Goal: Transaction & Acquisition: Subscribe to service/newsletter

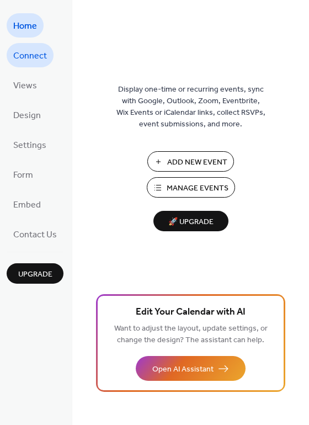
click at [32, 56] on span "Connect" at bounding box center [30, 56] width 34 height 18
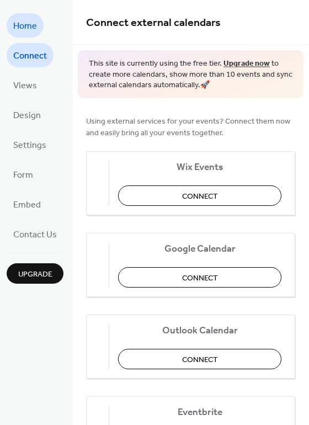
click at [21, 29] on span "Home" at bounding box center [25, 27] width 24 height 18
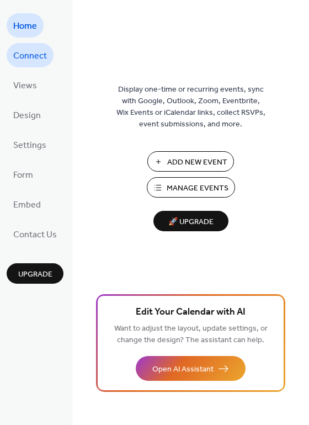
click at [23, 52] on span "Connect" at bounding box center [30, 56] width 34 height 18
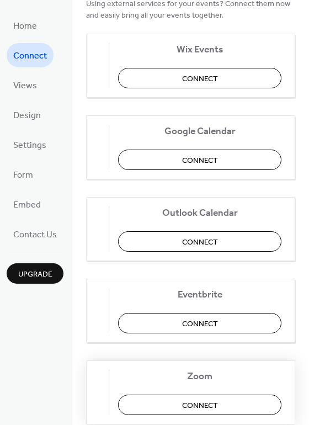
scroll to position [232, 0]
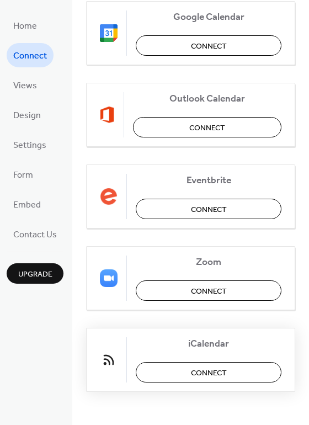
click at [172, 376] on button "Connect" at bounding box center [209, 372] width 146 height 20
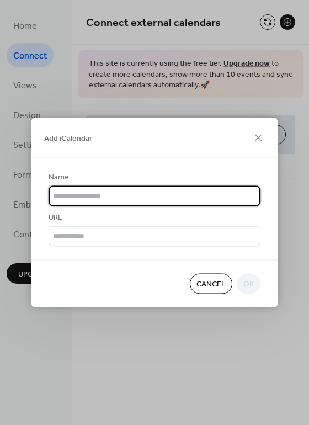
click at [172, 376] on div "Add iCalendar Name URL Cancel OK" at bounding box center [154, 212] width 309 height 425
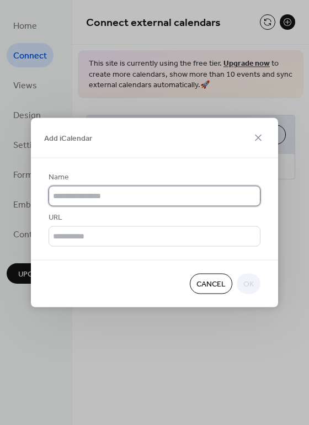
click at [101, 191] on input "text" at bounding box center [155, 196] width 212 height 20
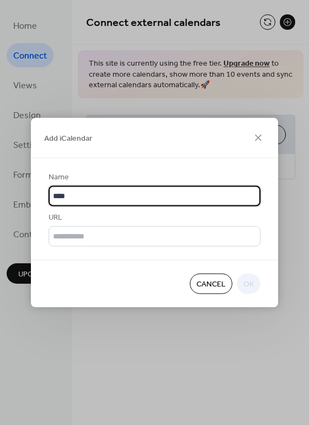
type input "****"
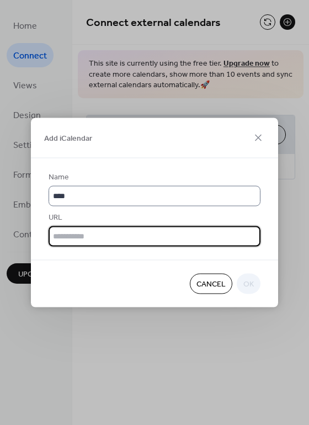
paste input "**********"
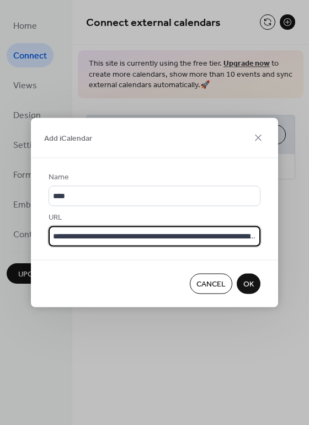
type input "**********"
click at [242, 281] on button "OK" at bounding box center [249, 284] width 24 height 20
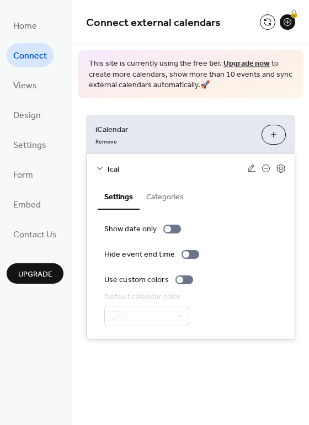
click at [175, 200] on button "Categories" at bounding box center [165, 195] width 51 height 25
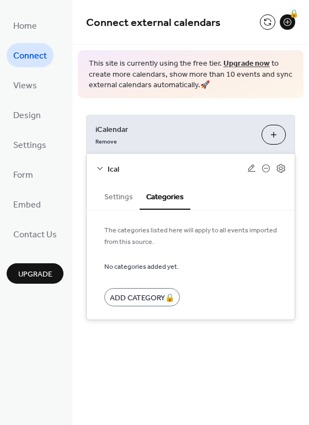
click at [135, 388] on div "Connect external calendars 🔒 This site is currently using the free tier. Upgrad…" at bounding box center [190, 212] width 237 height 425
click at [197, 103] on div "iCalendar Remove Add iCalendar Ical Settings Categories Show date only Hide eve…" at bounding box center [190, 217] width 237 height 239
click at [54, 276] on button "Upgrade" at bounding box center [35, 273] width 57 height 20
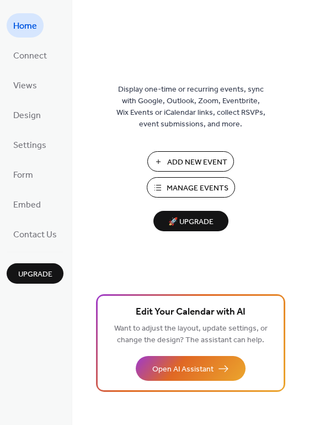
click at [28, 278] on span "Upgrade" at bounding box center [35, 275] width 34 height 12
click at [35, 57] on span "Connect" at bounding box center [30, 56] width 34 height 18
